Goal: Use online tool/utility: Use online tool/utility

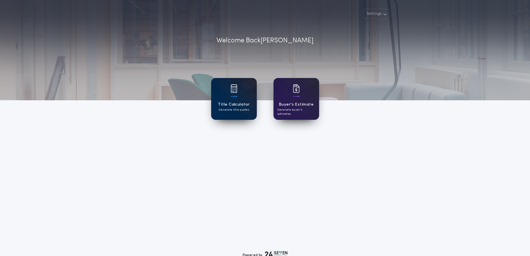
click at [244, 104] on h1 "Title Calculator" at bounding box center [234, 104] width 32 height 6
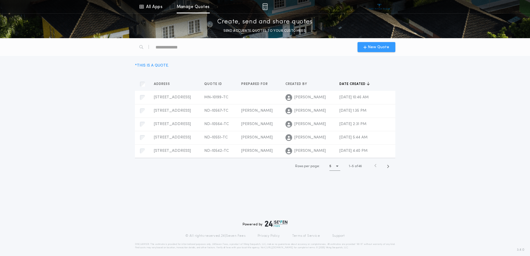
click at [366, 50] on div "New Quote" at bounding box center [377, 47] width 38 height 10
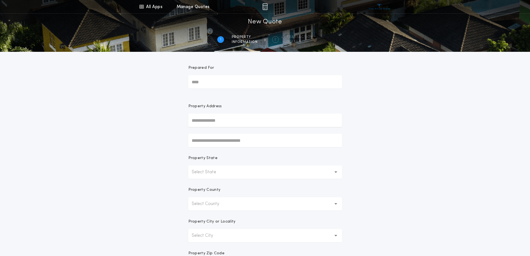
scroll to position [107, 0]
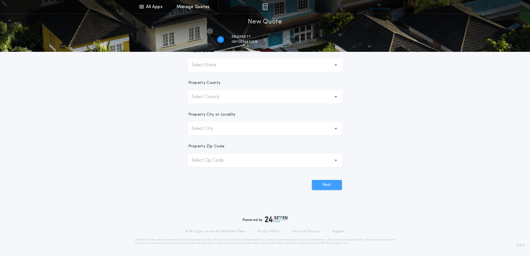
click at [333, 187] on button "Next" at bounding box center [327, 185] width 30 height 10
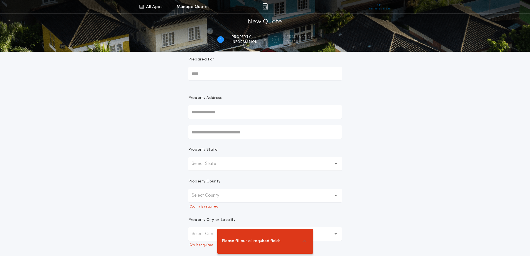
scroll to position [0, 0]
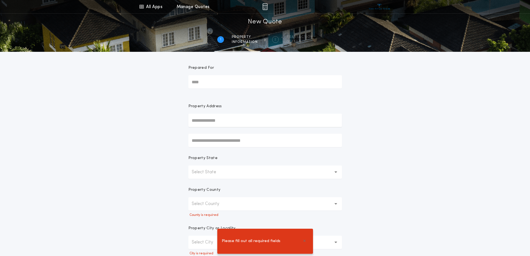
click at [235, 120] on input "text" at bounding box center [265, 120] width 154 height 13
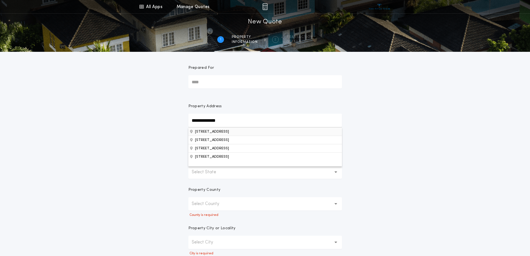
click at [232, 132] on button "[STREET_ADDRESS]" at bounding box center [265, 131] width 154 height 8
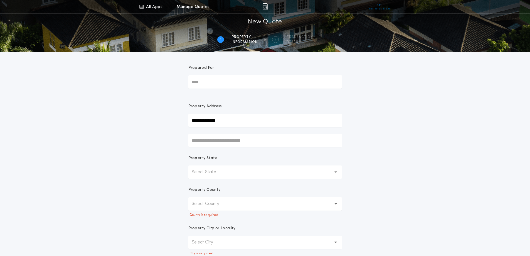
type input "**********"
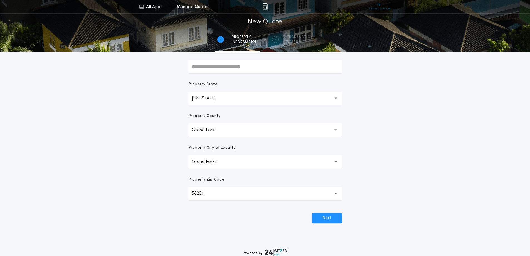
scroll to position [107, 0]
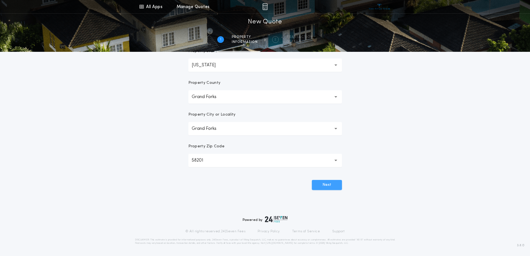
click at [336, 187] on button "Next" at bounding box center [327, 185] width 30 height 10
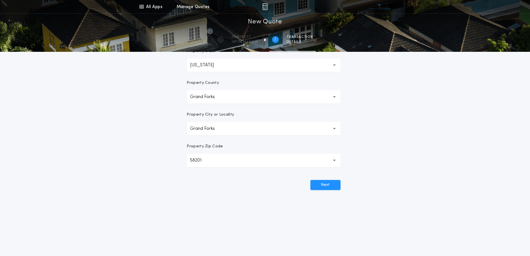
scroll to position [0, 0]
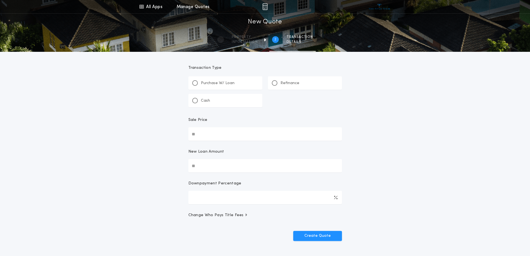
click at [283, 85] on p "Refinance" at bounding box center [290, 83] width 19 height 6
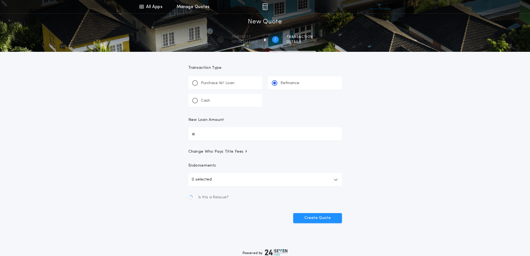
click at [217, 136] on input "New Loan Amount" at bounding box center [265, 133] width 154 height 13
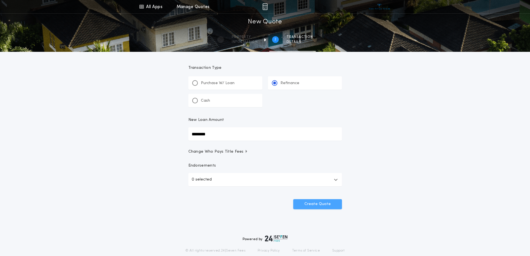
type input "********"
click at [321, 208] on button "Create Quote" at bounding box center [317, 204] width 49 height 10
